Goal: Find specific page/section: Find specific page/section

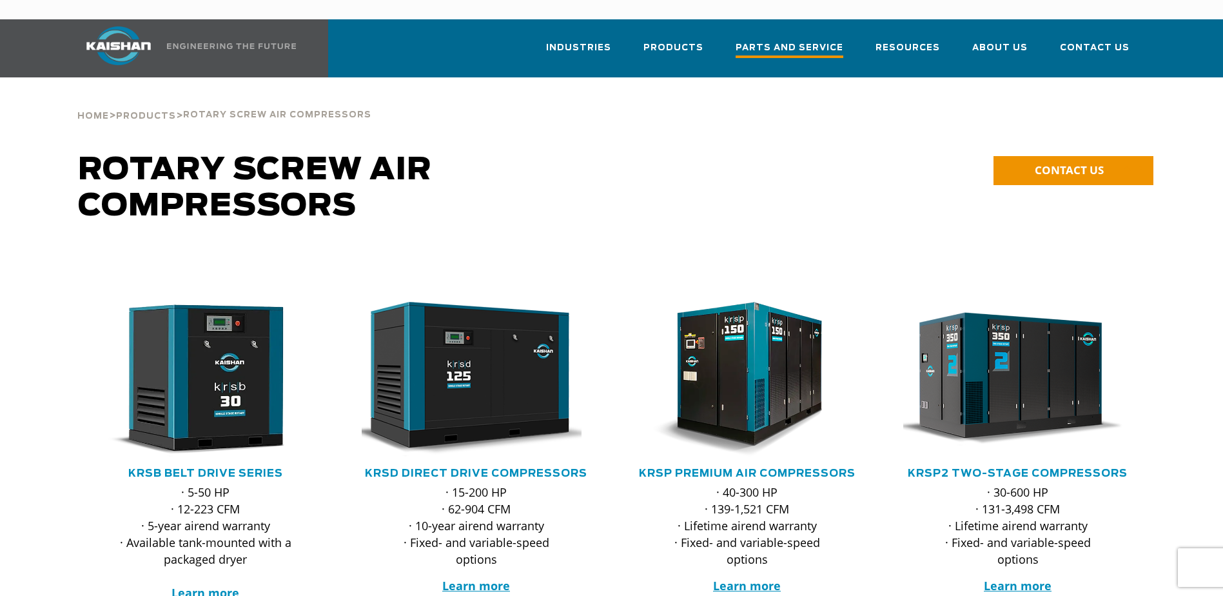
click at [799, 41] on span "Parts and Service" at bounding box center [789, 49] width 108 height 17
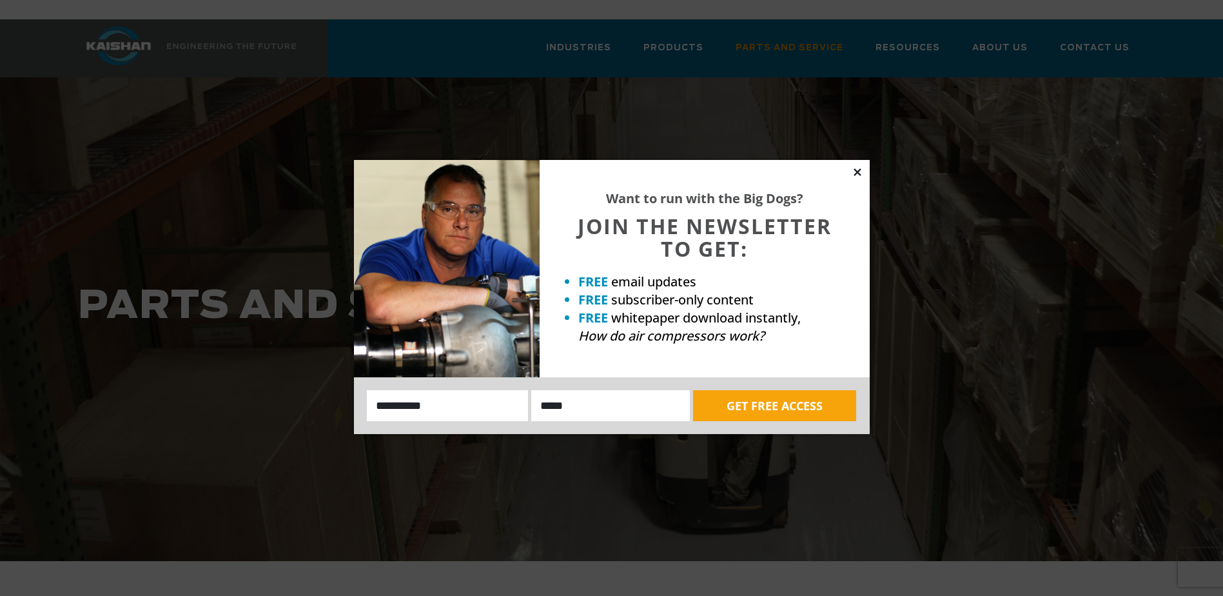
click at [860, 173] on icon at bounding box center [857, 172] width 12 height 12
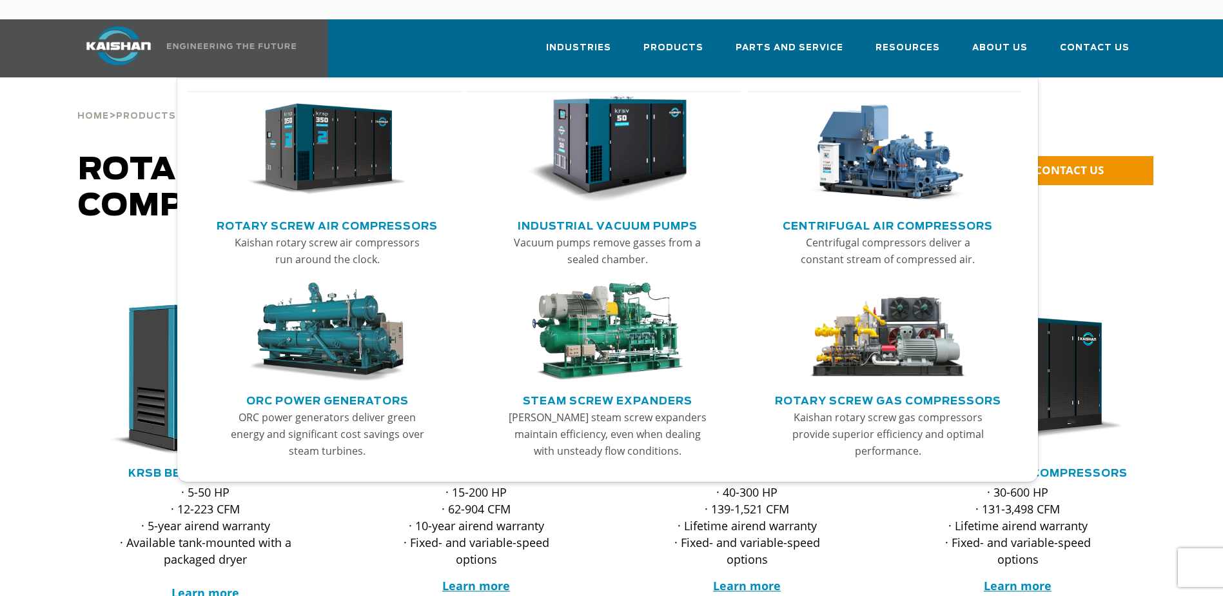
click at [616, 389] on link "Steam Screw Expanders" at bounding box center [607, 398] width 169 height 19
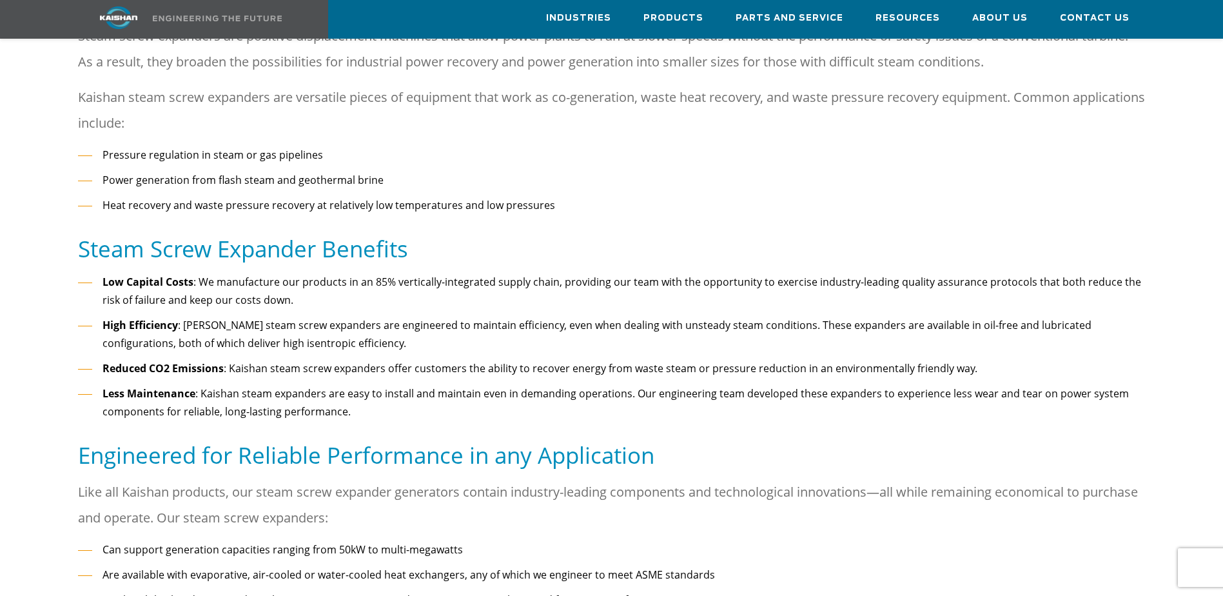
scroll to position [580, 0]
